Goal: Task Accomplishment & Management: Complete application form

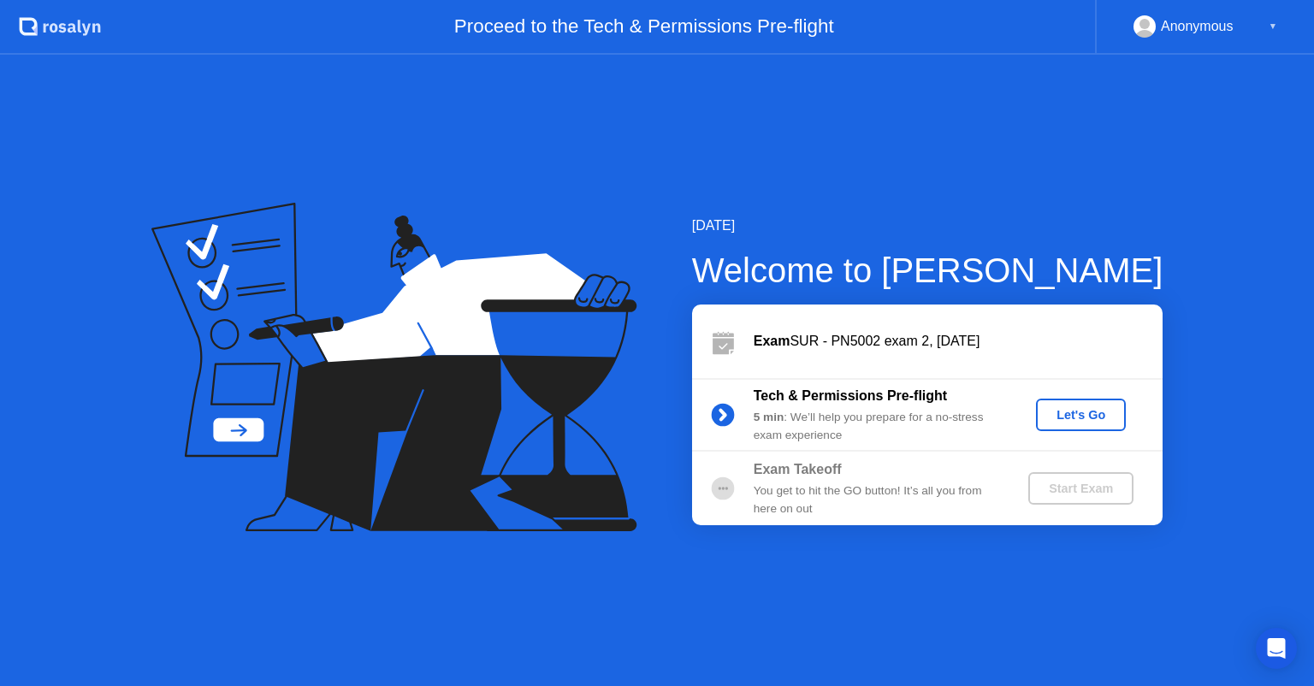
click at [1060, 418] on div "Let's Go" at bounding box center [1081, 415] width 76 height 14
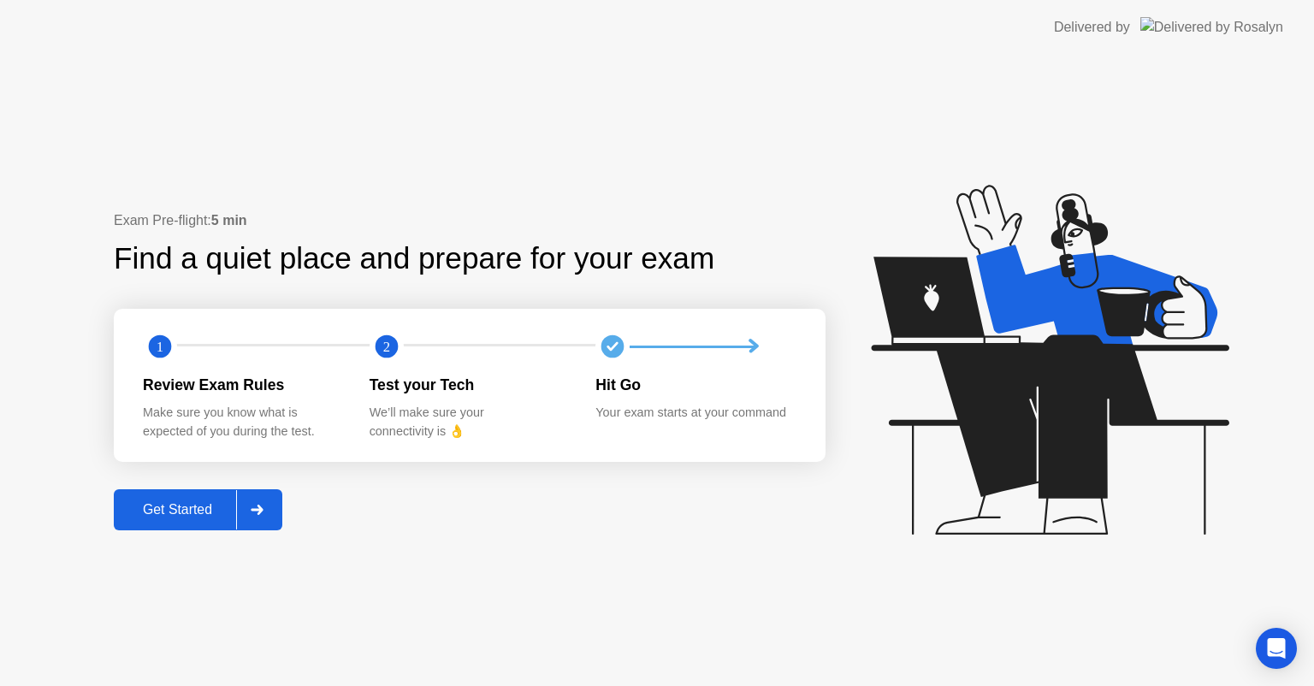
click at [262, 518] on div at bounding box center [256, 509] width 41 height 39
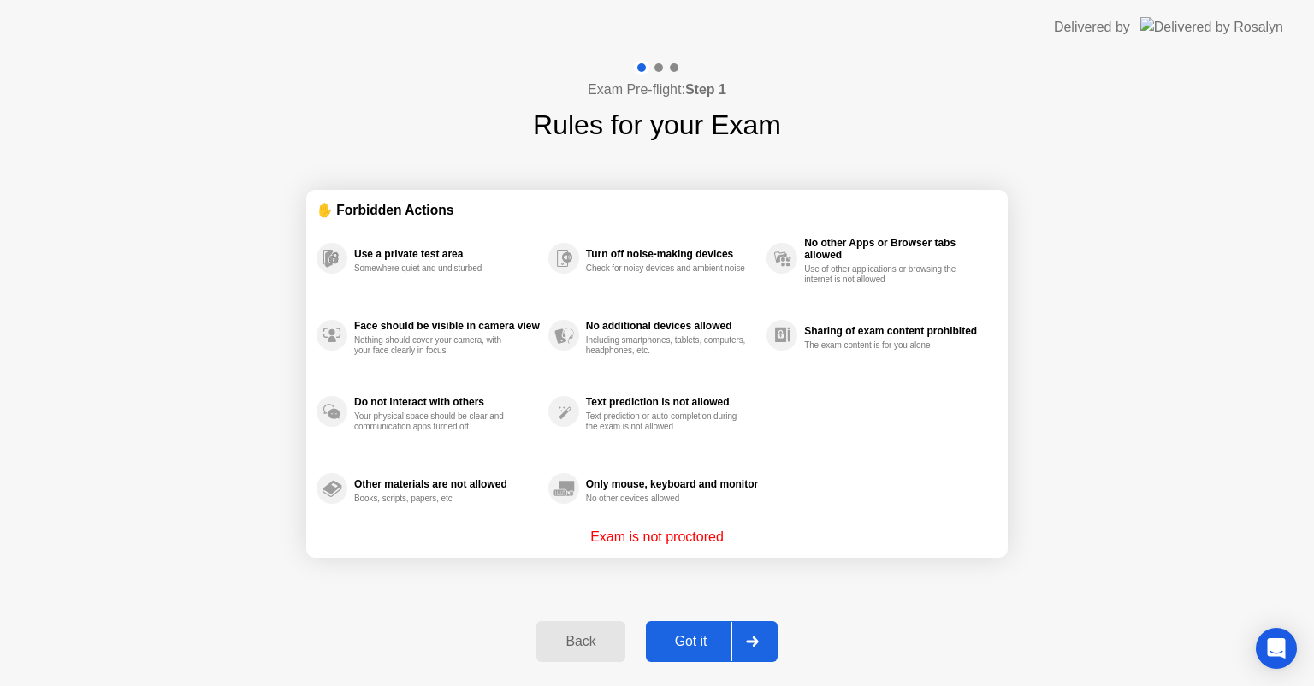
click at [694, 636] on div "Got it" at bounding box center [691, 641] width 80 height 15
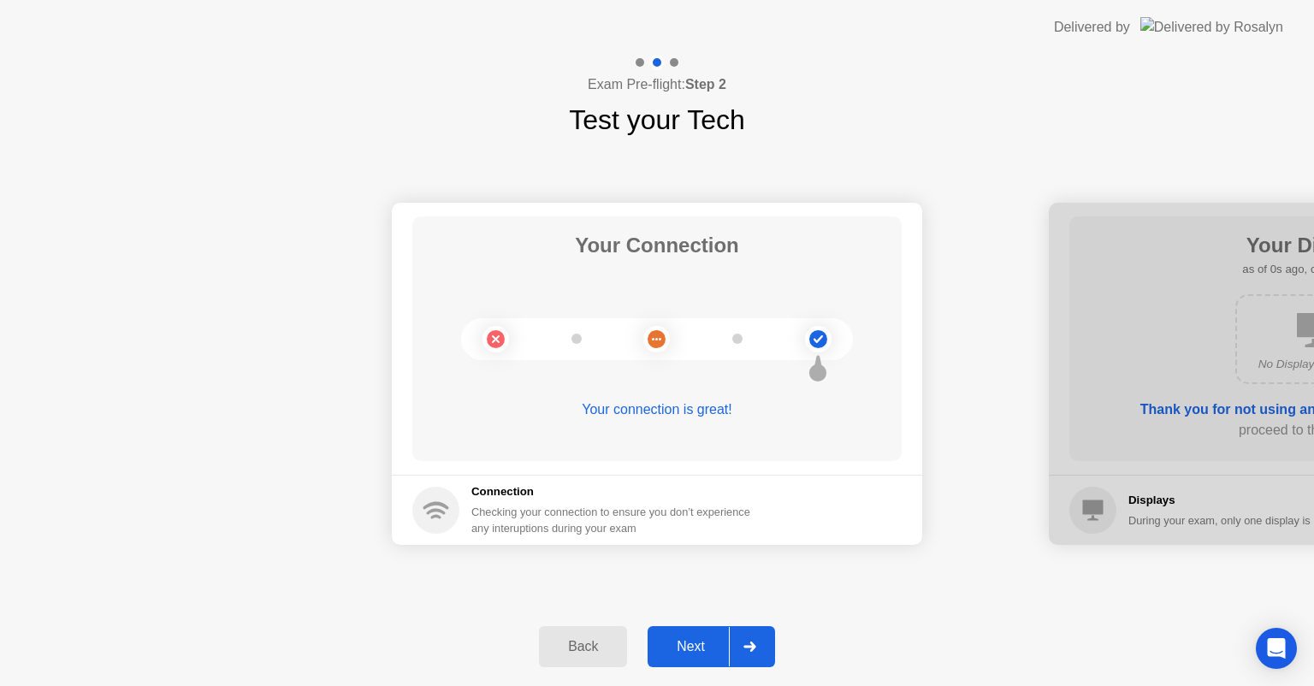
click at [694, 639] on div "Next" at bounding box center [691, 646] width 76 height 15
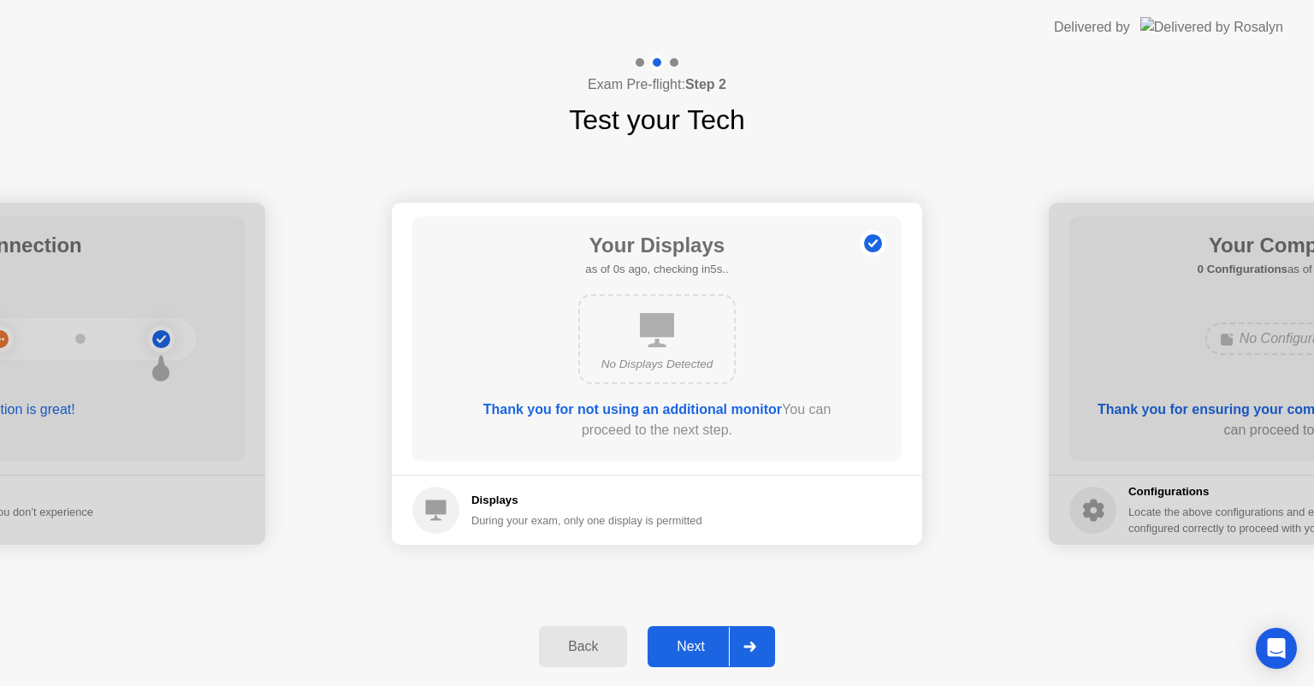
click at [694, 639] on div "Next" at bounding box center [691, 646] width 76 height 15
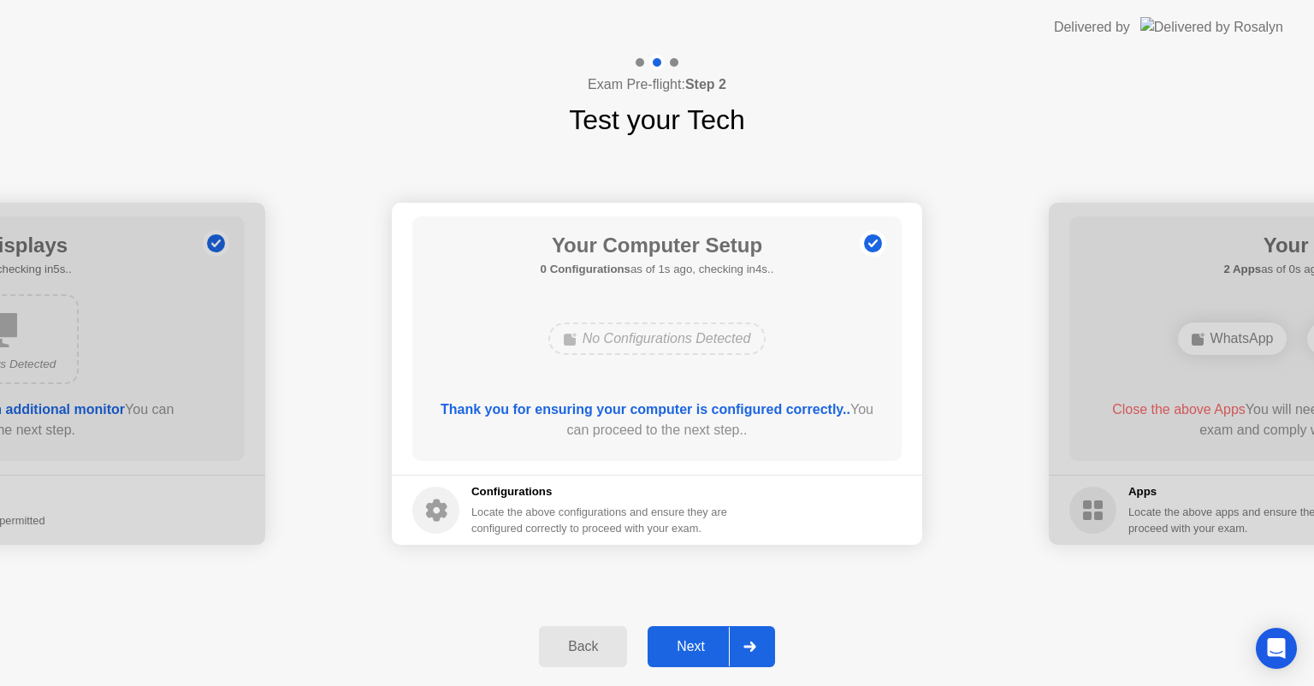
click at [694, 639] on div "Next" at bounding box center [691, 646] width 76 height 15
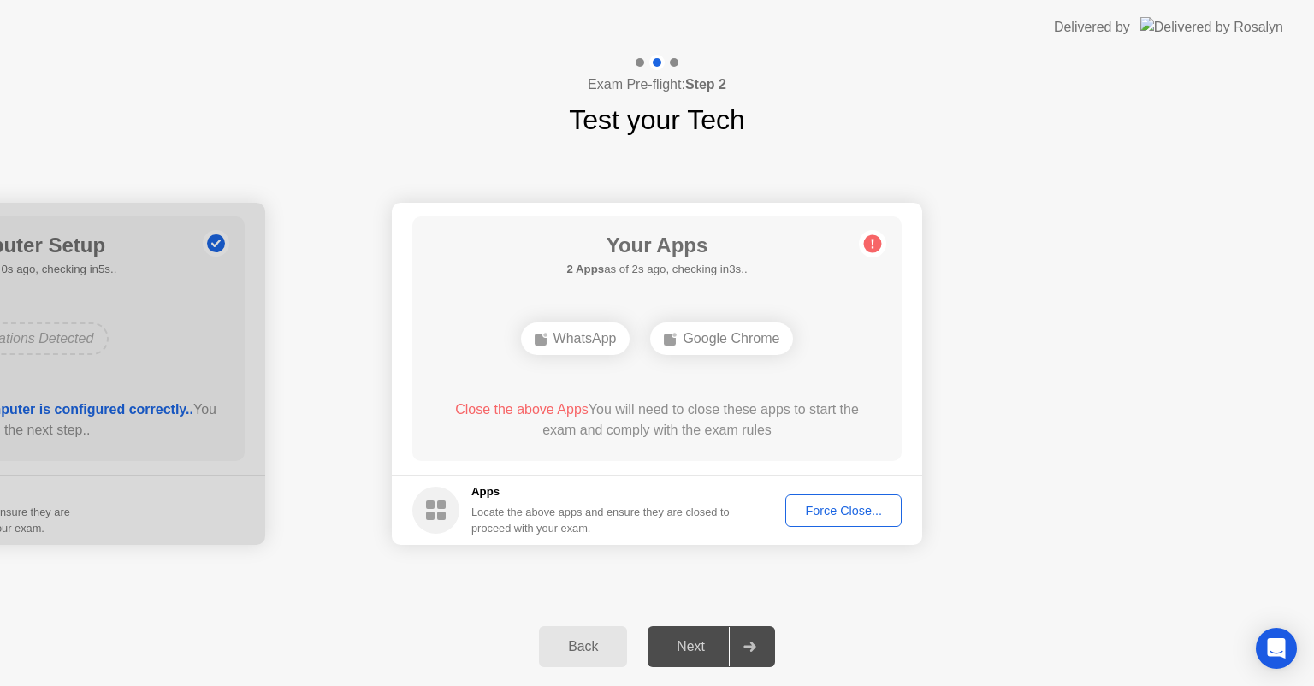
click at [842, 513] on div "Force Close..." at bounding box center [843, 511] width 104 height 14
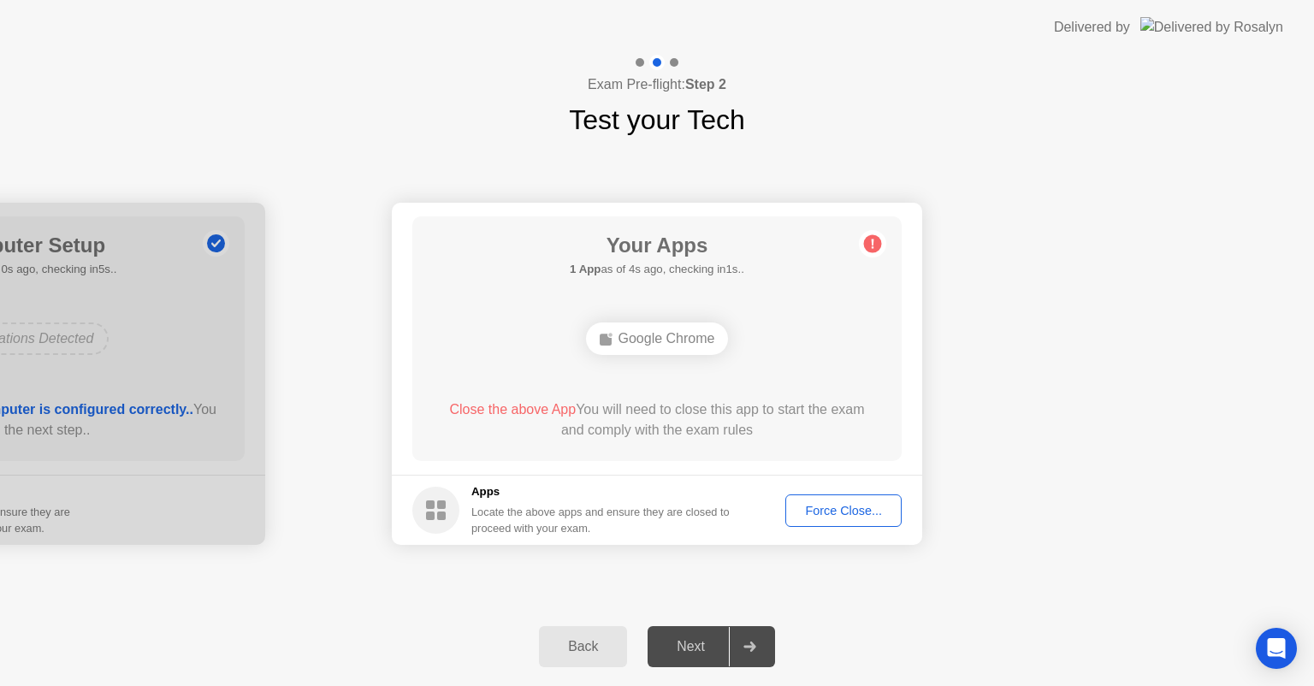
click at [807, 504] on div "Force Close..." at bounding box center [843, 511] width 104 height 14
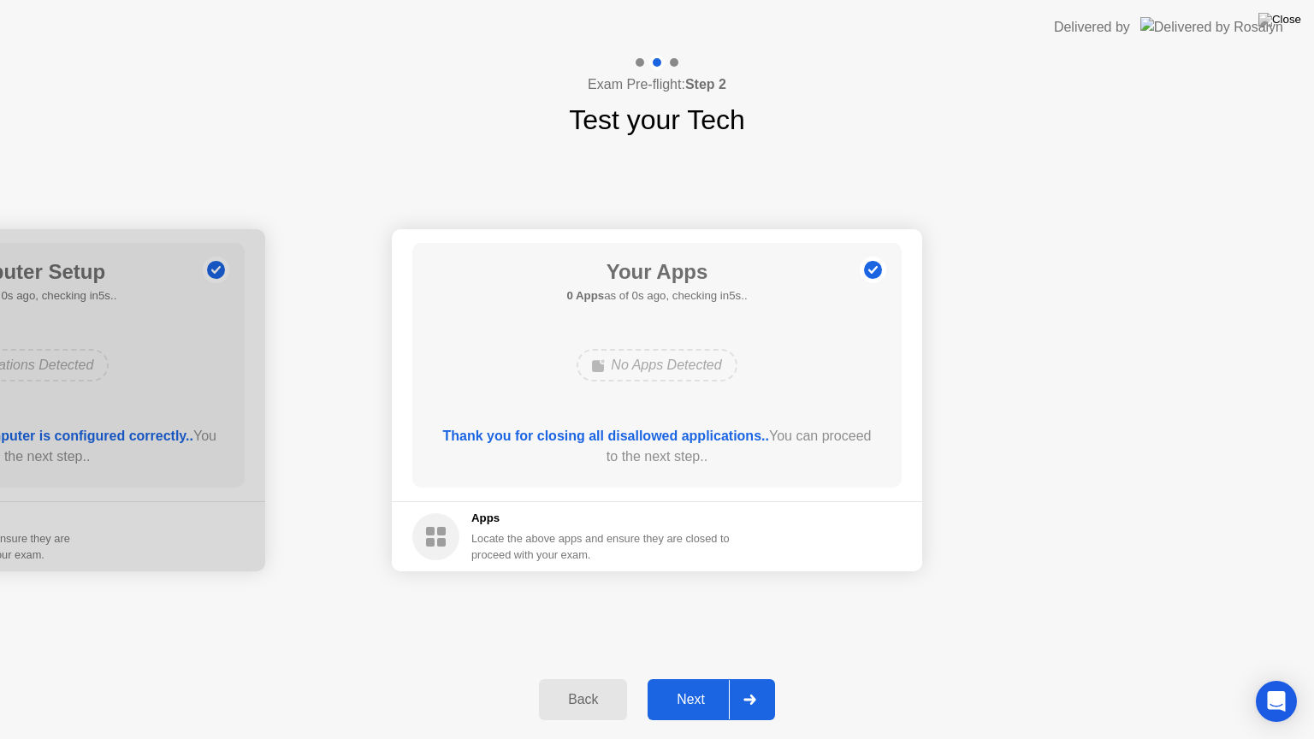
click at [871, 537] on footer "Apps Locate the above apps and ensure they are closed to proceed with your exam." at bounding box center [657, 536] width 530 height 70
click at [671, 685] on div "Next" at bounding box center [691, 699] width 76 height 15
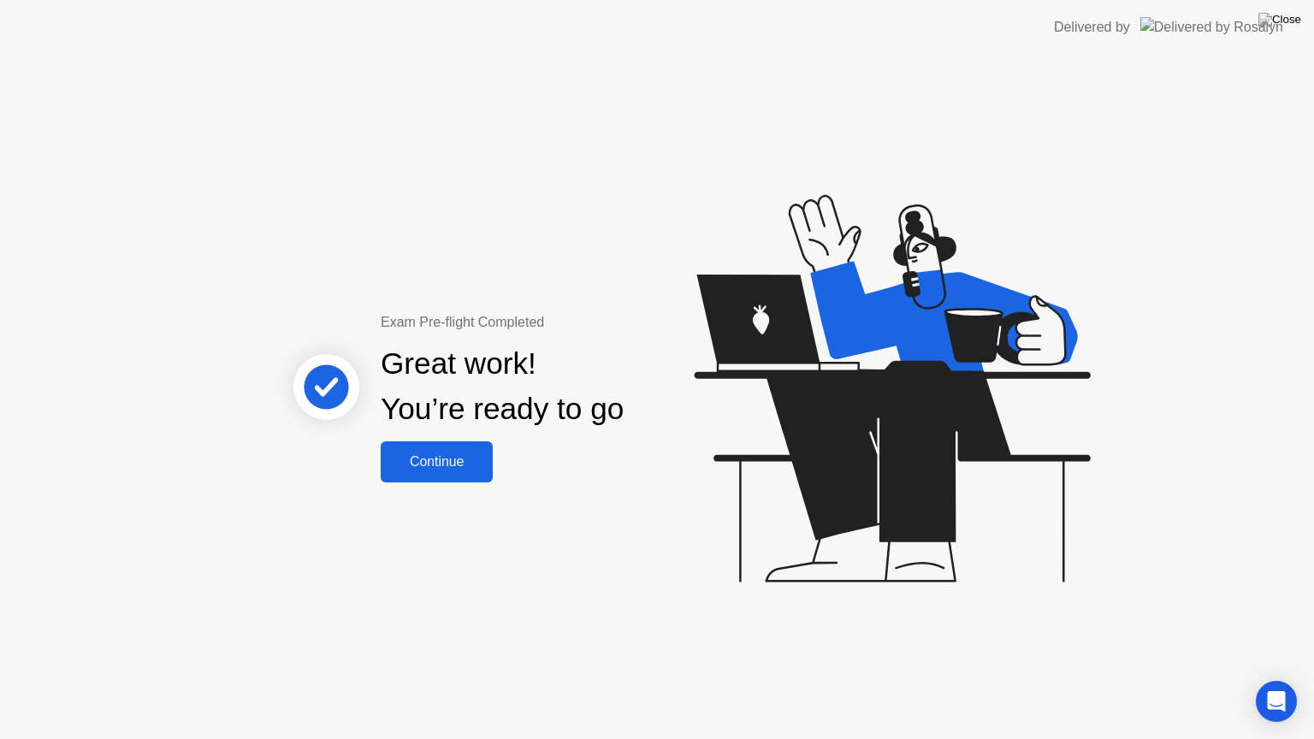
click at [474, 458] on div "Continue" at bounding box center [437, 461] width 102 height 15
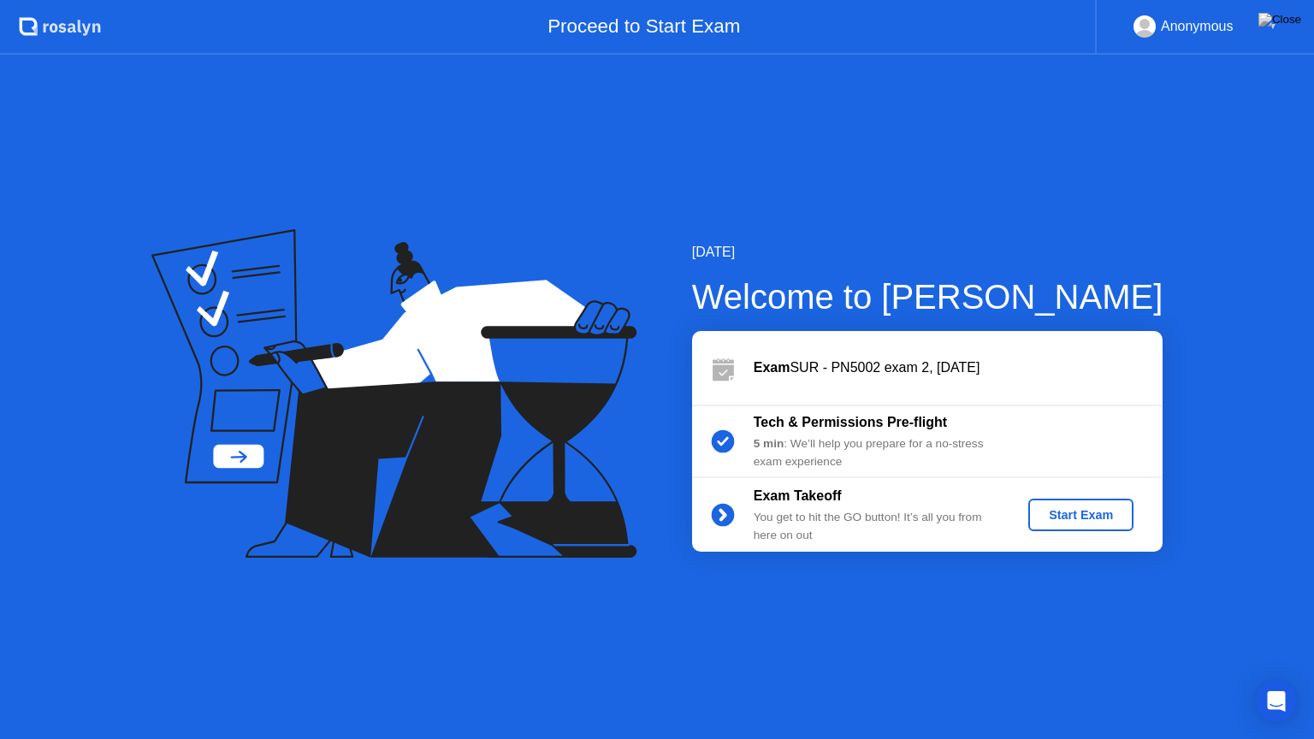
click at [1057, 525] on button "Start Exam" at bounding box center [1080, 515] width 105 height 33
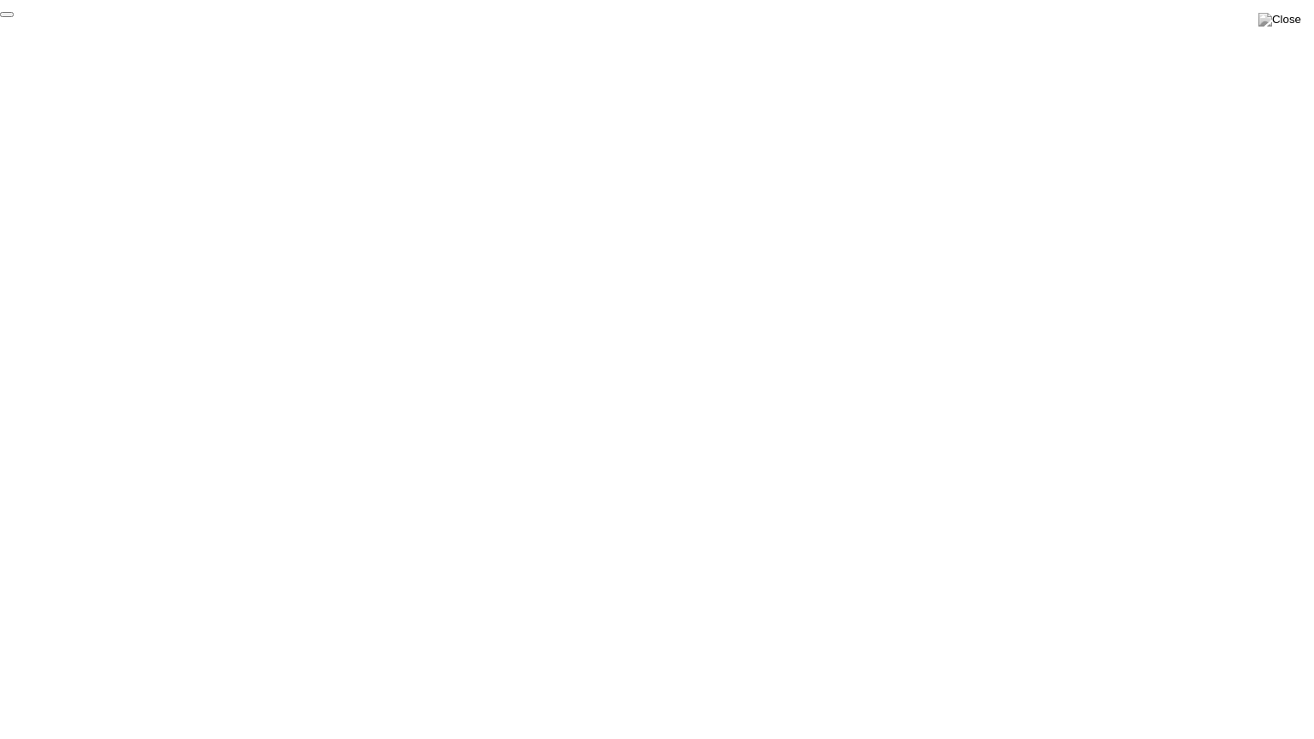
click div "End Proctoring Session"
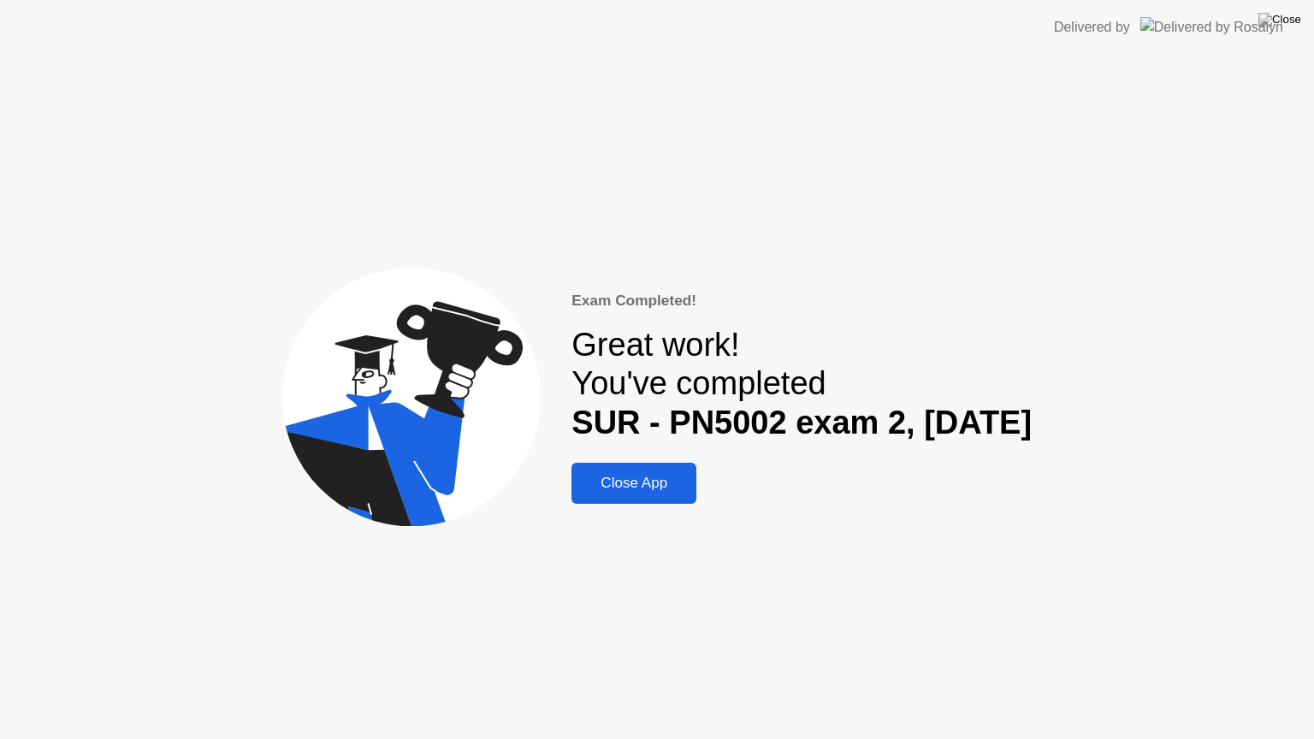
click at [624, 476] on div "Close App" at bounding box center [633, 483] width 115 height 17
